Goal: Browse casually

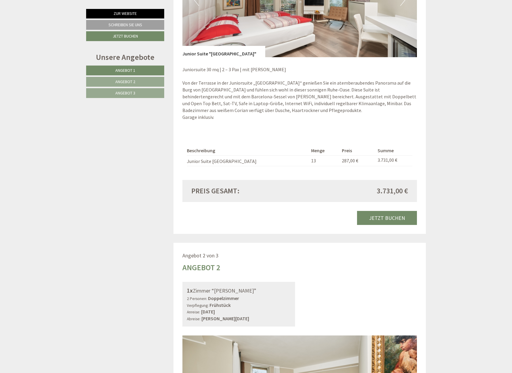
scroll to position [334, 0]
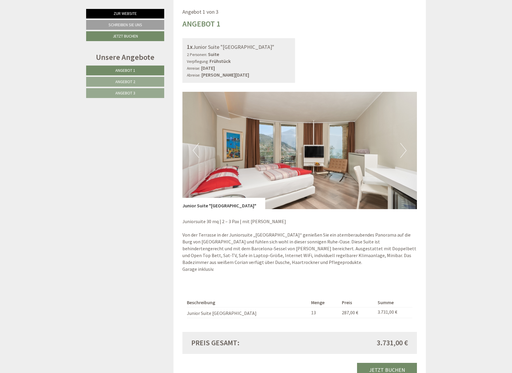
click at [400, 145] on img at bounding box center [299, 150] width 235 height 117
click at [403, 151] on button "Next" at bounding box center [403, 150] width 6 height 15
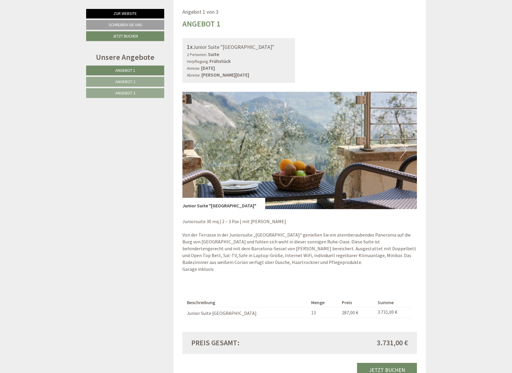
click at [403, 151] on button "Next" at bounding box center [403, 150] width 6 height 15
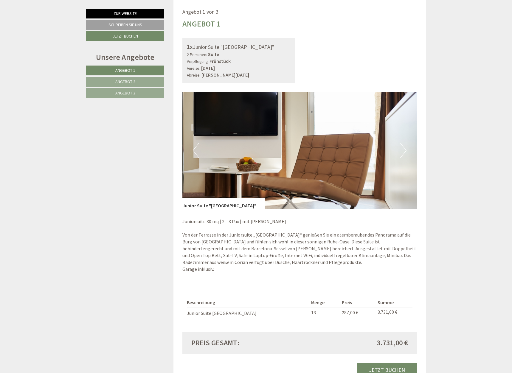
click at [403, 151] on button "Next" at bounding box center [403, 150] width 6 height 15
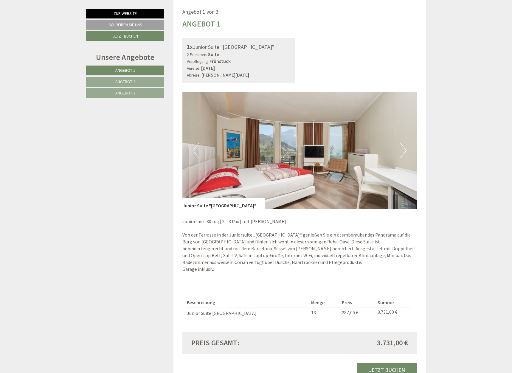
click at [403, 151] on button "Next" at bounding box center [403, 150] width 6 height 15
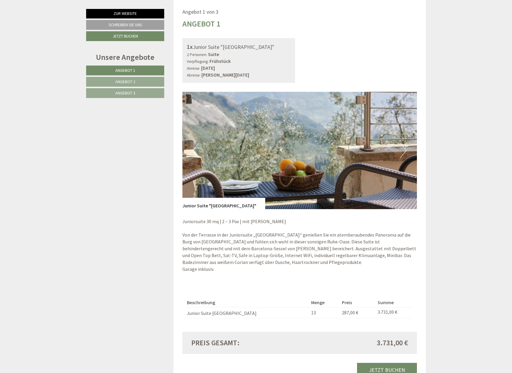
click at [403, 151] on button "Next" at bounding box center [403, 150] width 6 height 15
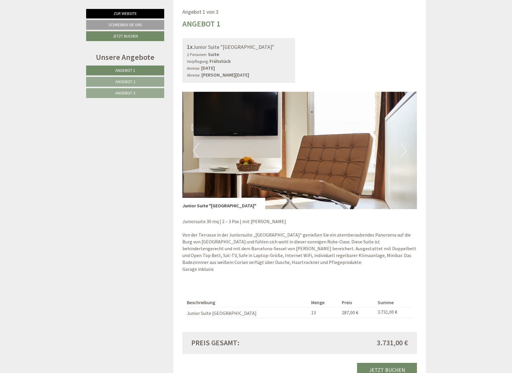
click at [403, 152] on button "Next" at bounding box center [403, 150] width 6 height 15
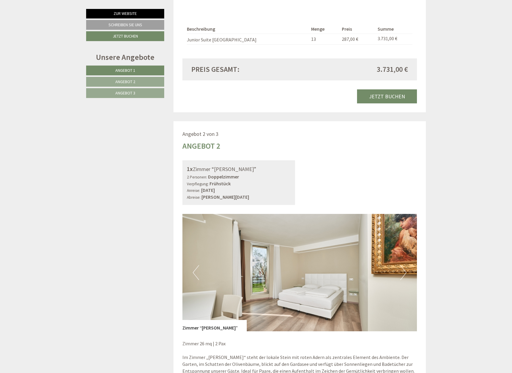
scroll to position [729, 0]
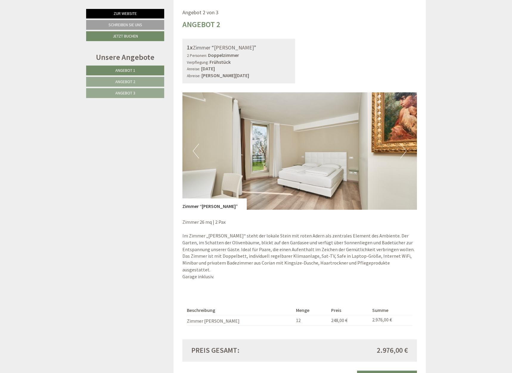
click at [407, 152] on img at bounding box center [299, 150] width 235 height 117
click at [403, 150] on button "Next" at bounding box center [403, 151] width 6 height 15
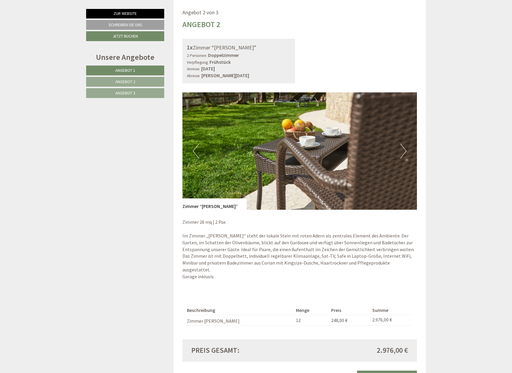
click at [403, 150] on button "Next" at bounding box center [403, 151] width 6 height 15
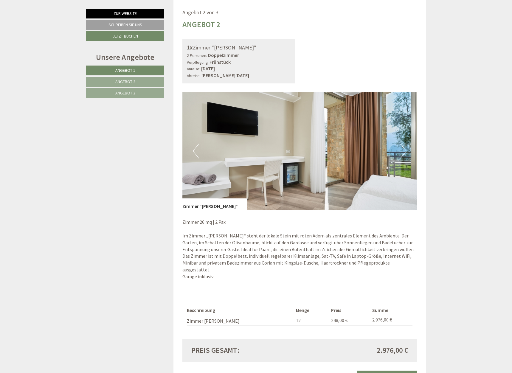
click at [403, 150] on button "Next" at bounding box center [403, 151] width 6 height 15
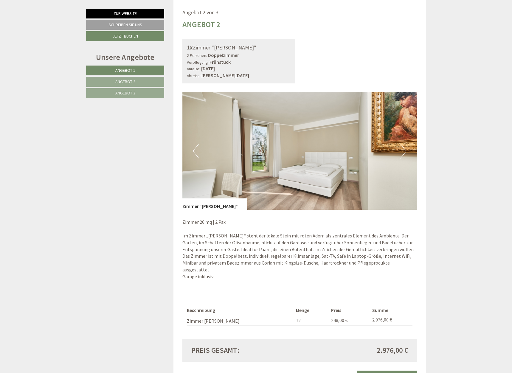
click at [403, 150] on button "Next" at bounding box center [403, 151] width 6 height 15
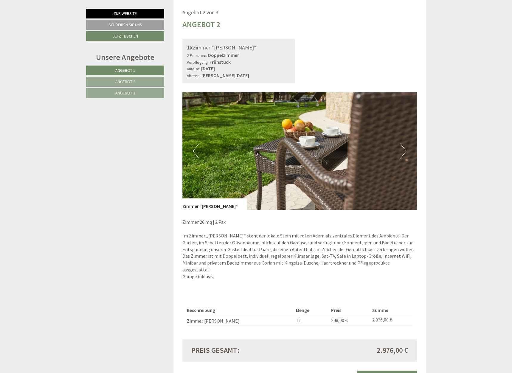
click at [403, 150] on button "Next" at bounding box center [403, 151] width 6 height 15
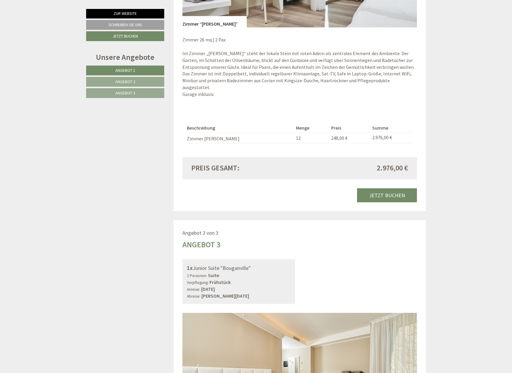
scroll to position [1093, 0]
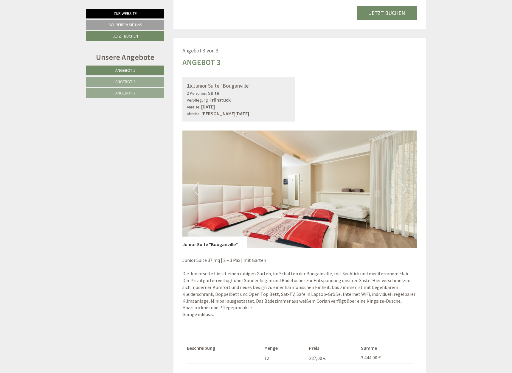
click at [401, 182] on button "Next" at bounding box center [403, 189] width 6 height 15
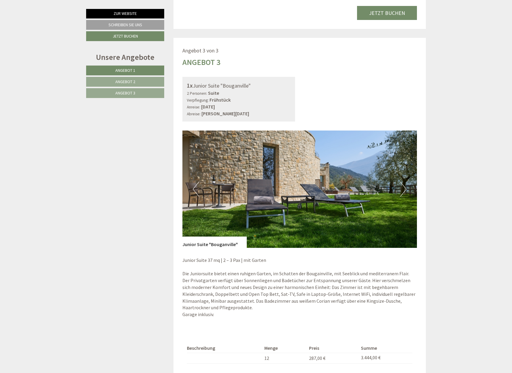
click at [401, 182] on button "Next" at bounding box center [403, 189] width 6 height 15
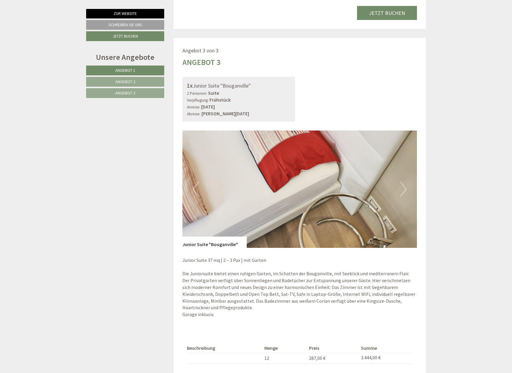
click at [401, 182] on button "Next" at bounding box center [403, 189] width 6 height 15
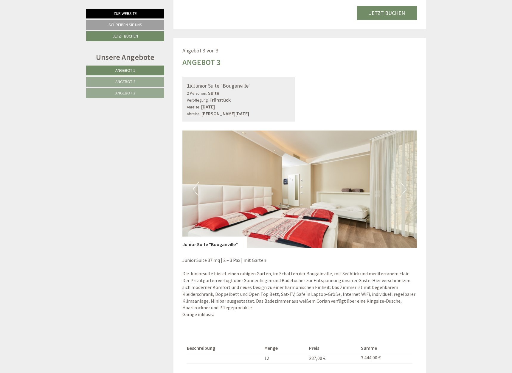
click at [401, 182] on button "Next" at bounding box center [403, 189] width 6 height 15
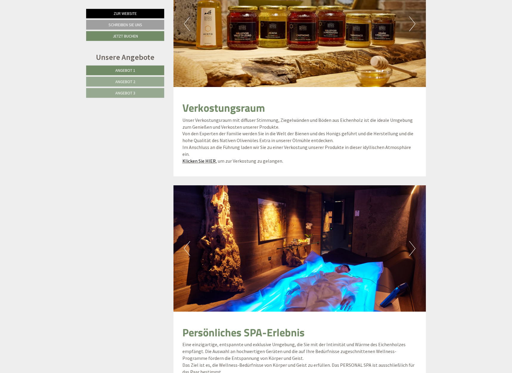
scroll to position [1640, 0]
